Goal: Navigation & Orientation: Find specific page/section

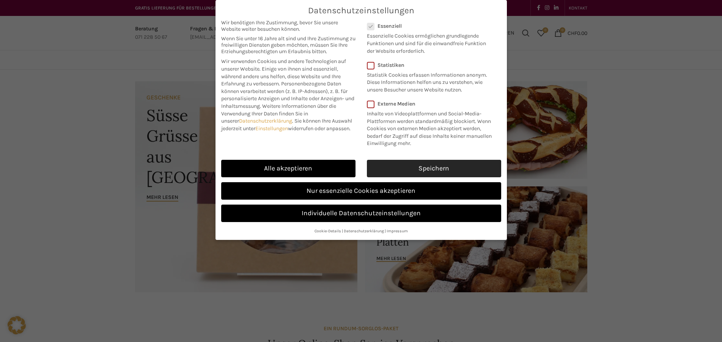
click at [412, 166] on link "Speichern" at bounding box center [434, 168] width 134 height 17
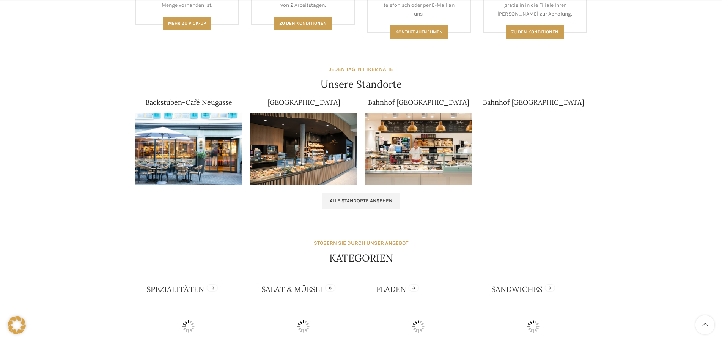
scroll to position [464, 0]
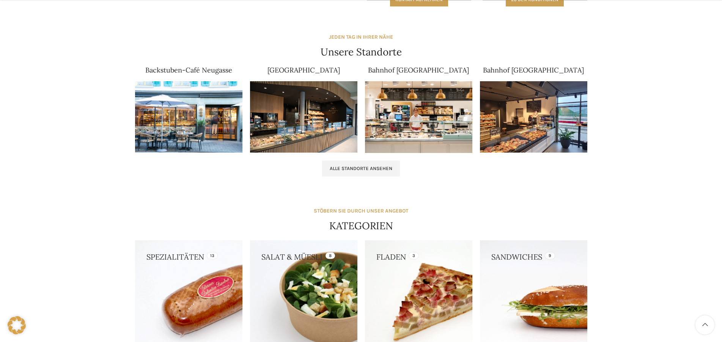
click at [324, 123] on img at bounding box center [303, 117] width 107 height 72
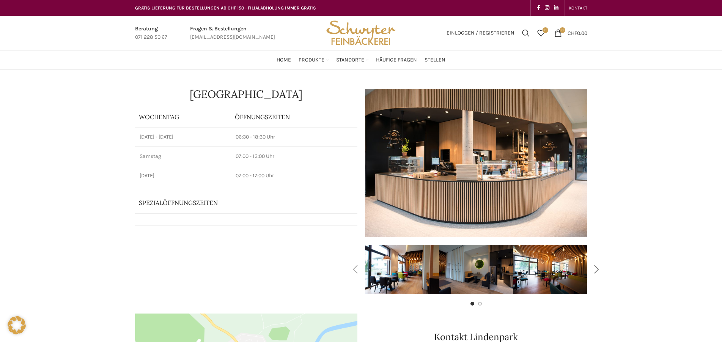
click at [595, 273] on div "Next slide" at bounding box center [596, 269] width 19 height 19
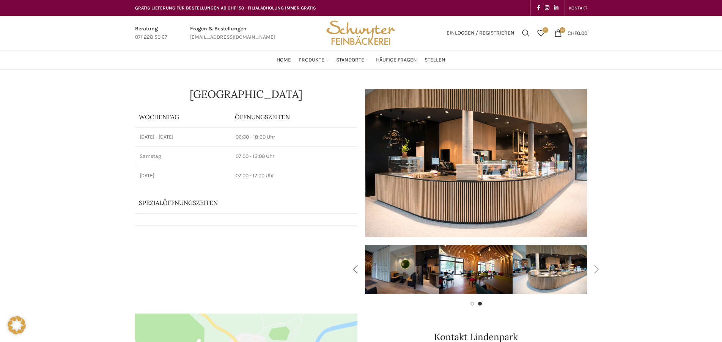
click at [361, 268] on div "Previous slide" at bounding box center [355, 269] width 19 height 19
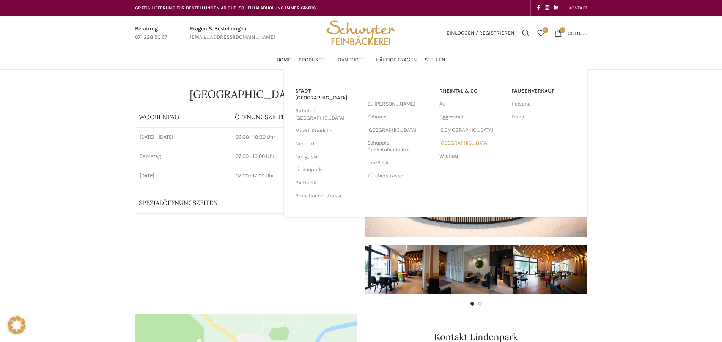
click at [455, 145] on link "[GEOGRAPHIC_DATA]" at bounding box center [471, 143] width 64 height 13
